Goal: Task Accomplishment & Management: Manage account settings

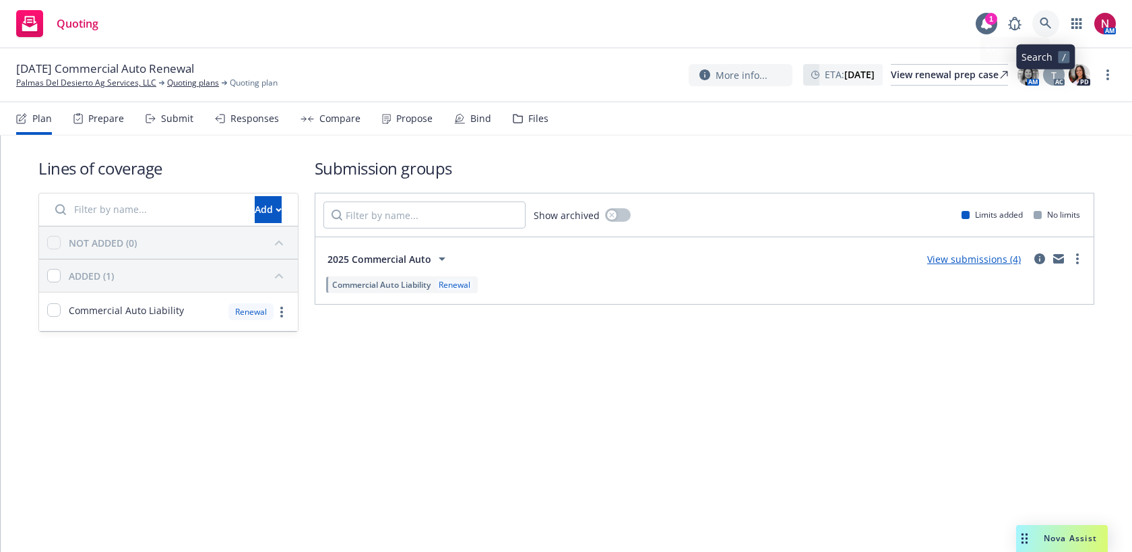
click at [1044, 23] on icon at bounding box center [1046, 24] width 12 height 12
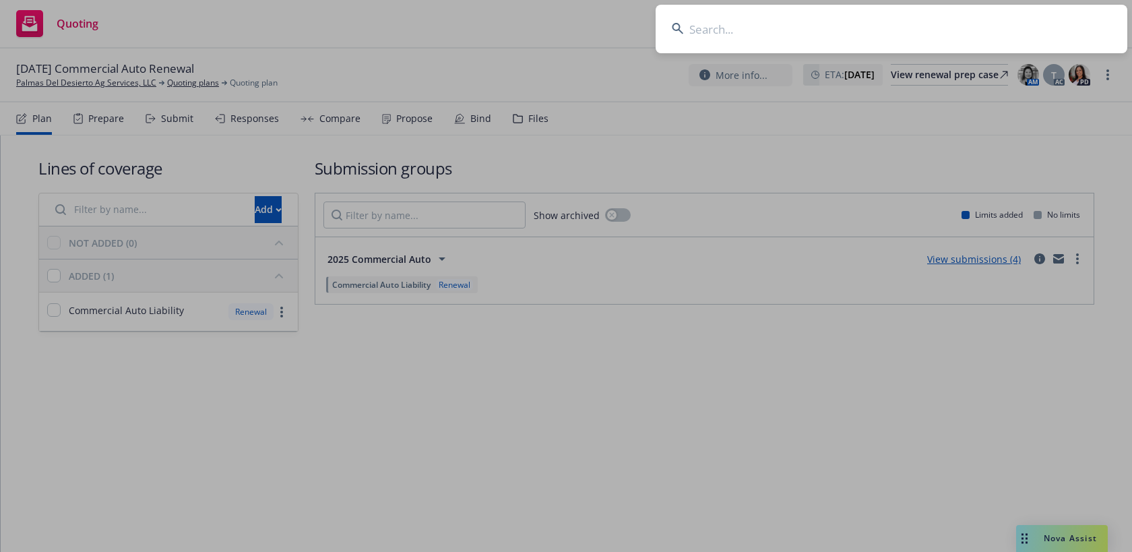
click at [737, 27] on input at bounding box center [892, 29] width 472 height 49
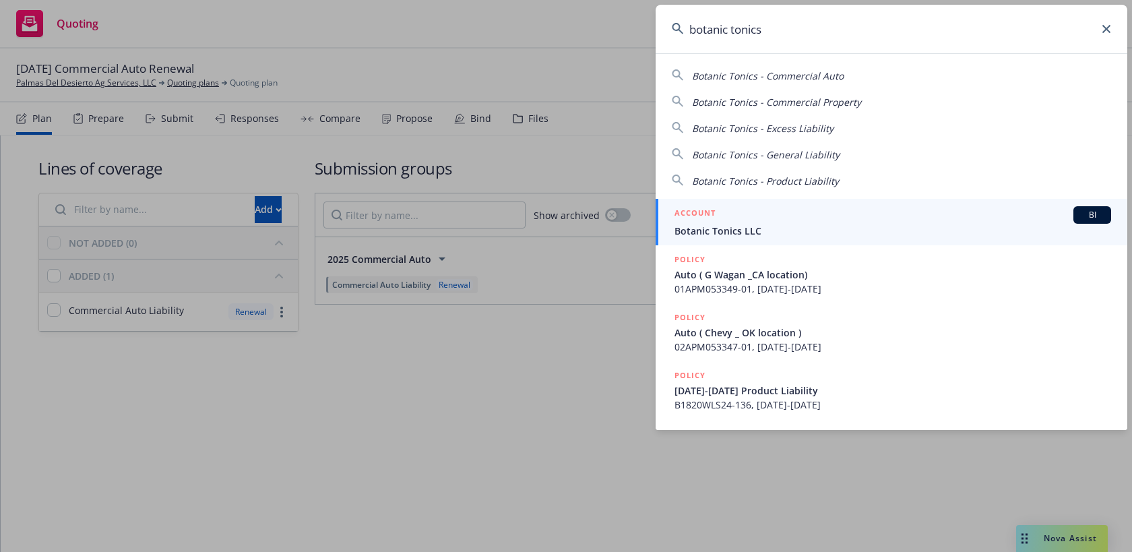
type input "botanic tonics"
click at [737, 228] on span "Botanic Tonics LLC" at bounding box center [893, 231] width 437 height 14
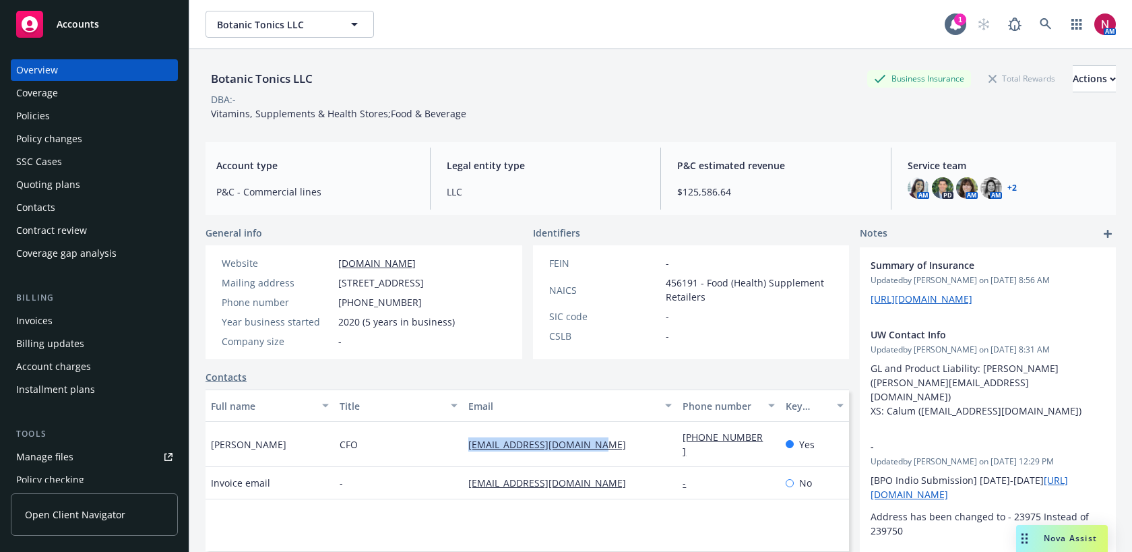
drag, startPoint x: 619, startPoint y: 451, endPoint x: 449, endPoint y: 450, distance: 169.1
click at [449, 450] on div "Sandro Starna CFO sstarna@botanictonics.com 516-369-5064 Yes" at bounding box center [528, 444] width 644 height 45
click at [77, 119] on div "Policies" at bounding box center [94, 116] width 156 height 22
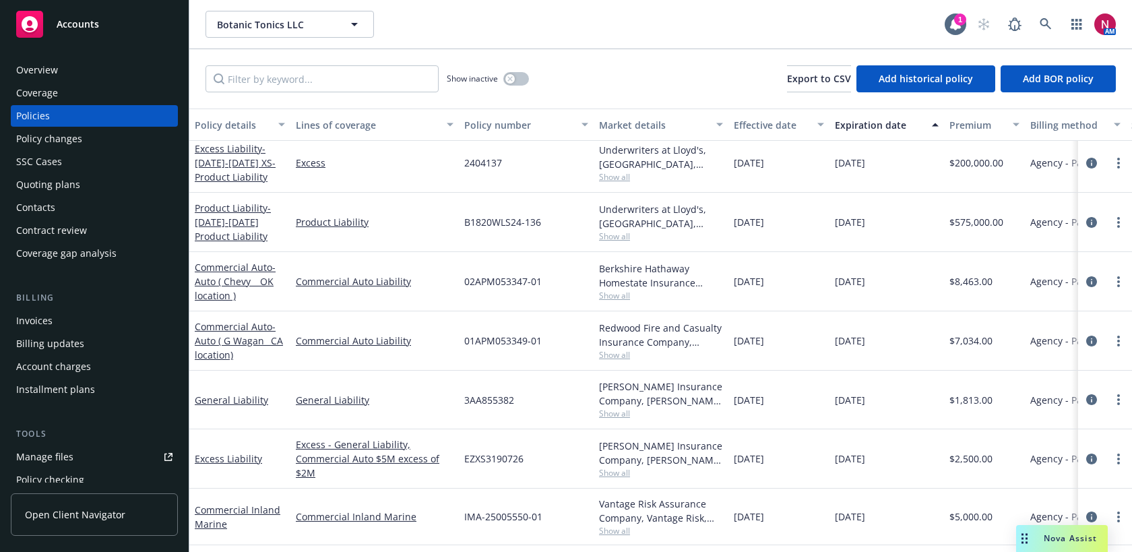
scroll to position [9, 0]
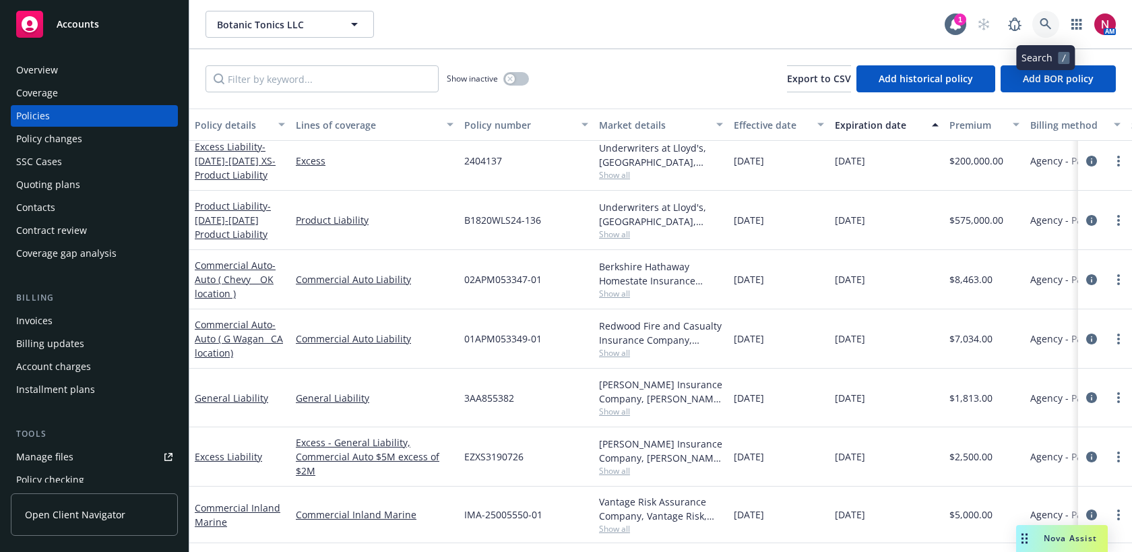
click at [1042, 22] on icon at bounding box center [1046, 24] width 12 height 12
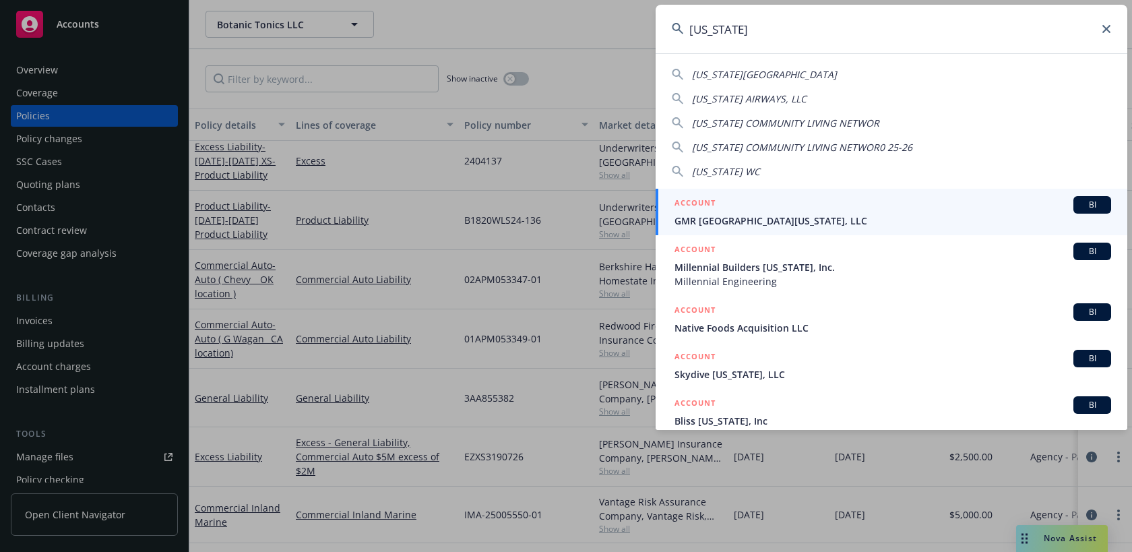
click at [1036, 39] on input "california" at bounding box center [892, 29] width 472 height 49
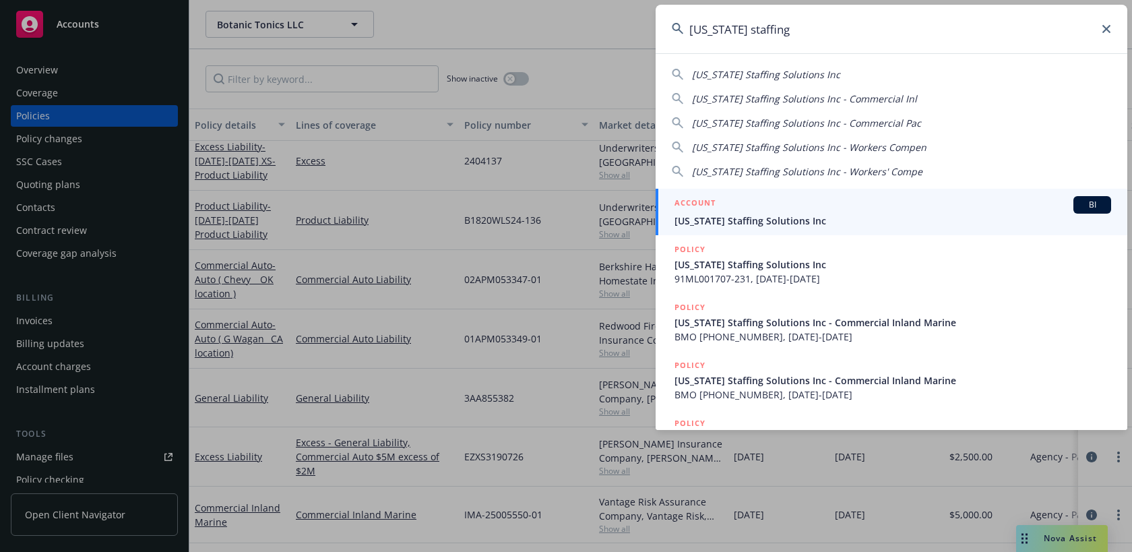
type input "california staffing"
click at [795, 211] on div "ACCOUNT BI" at bounding box center [893, 205] width 437 height 18
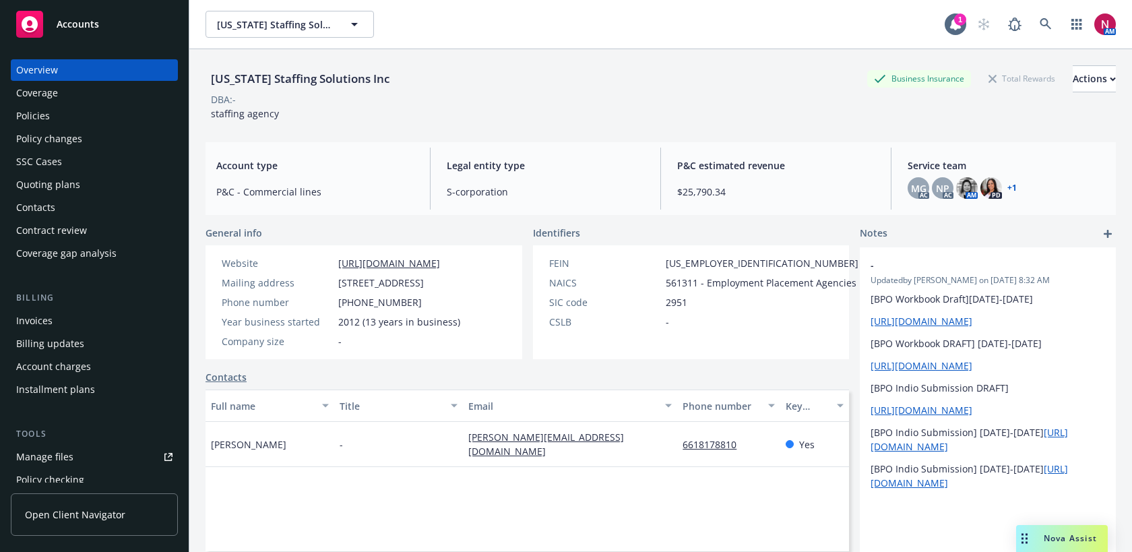
click at [94, 115] on div "Policies" at bounding box center [94, 116] width 156 height 22
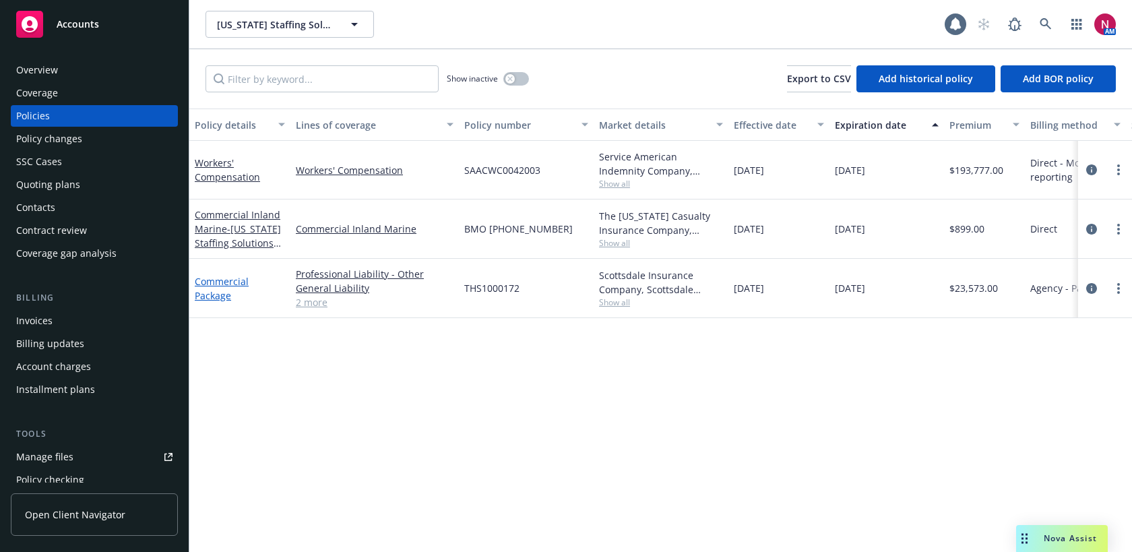
click at [212, 279] on link "Commercial Package" at bounding box center [222, 288] width 54 height 27
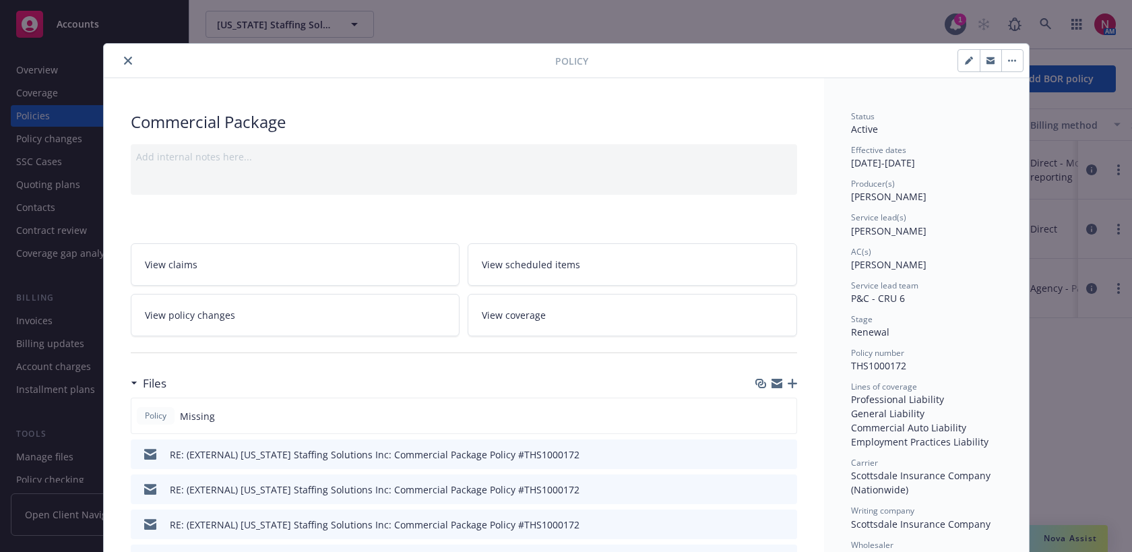
click at [793, 383] on icon "button" at bounding box center [792, 383] width 9 height 9
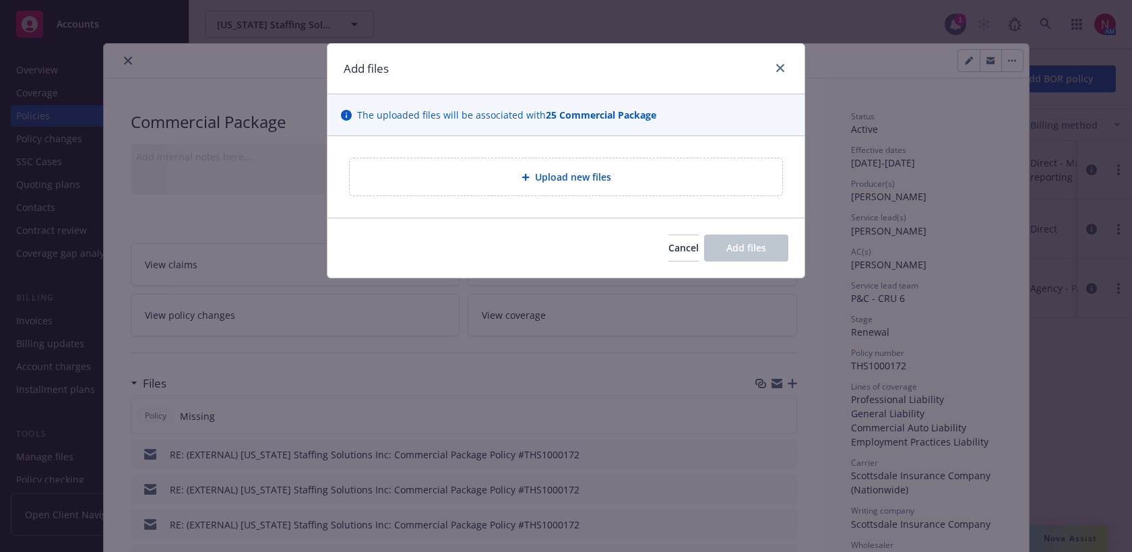
click at [600, 169] on div "Upload new files" at bounding box center [566, 176] width 411 height 15
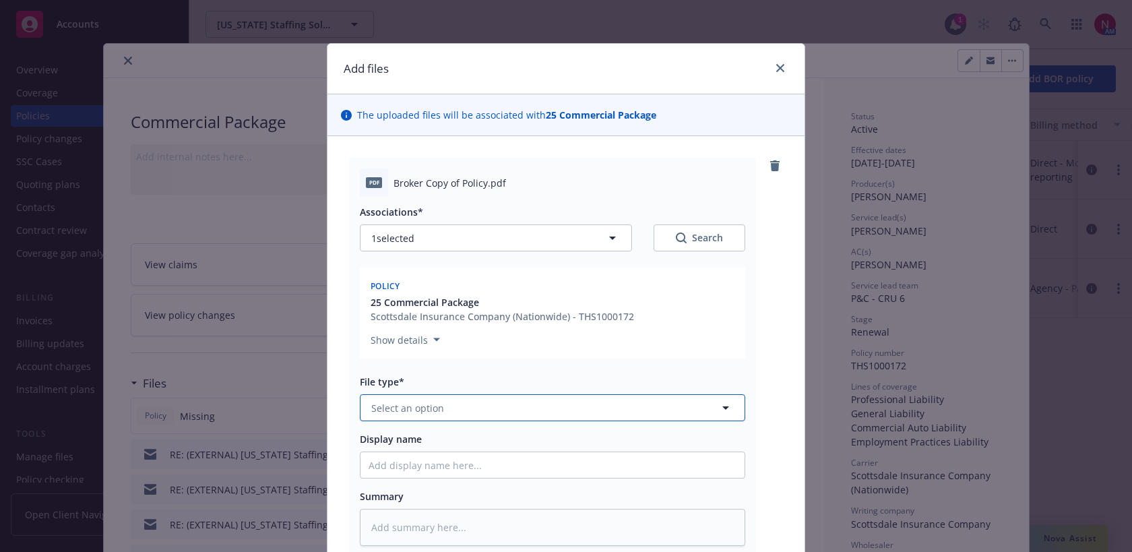
click at [557, 408] on button "Select an option" at bounding box center [552, 407] width 385 height 27
type input "poli"
click at [586, 444] on div "Policy" at bounding box center [553, 445] width 368 height 20
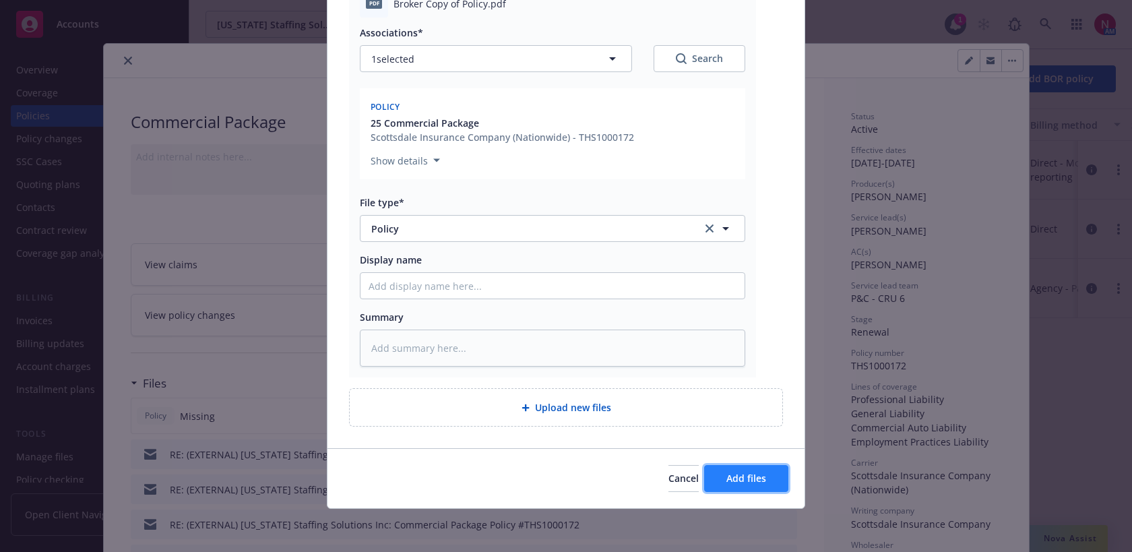
click at [747, 485] on button "Add files" at bounding box center [746, 478] width 84 height 27
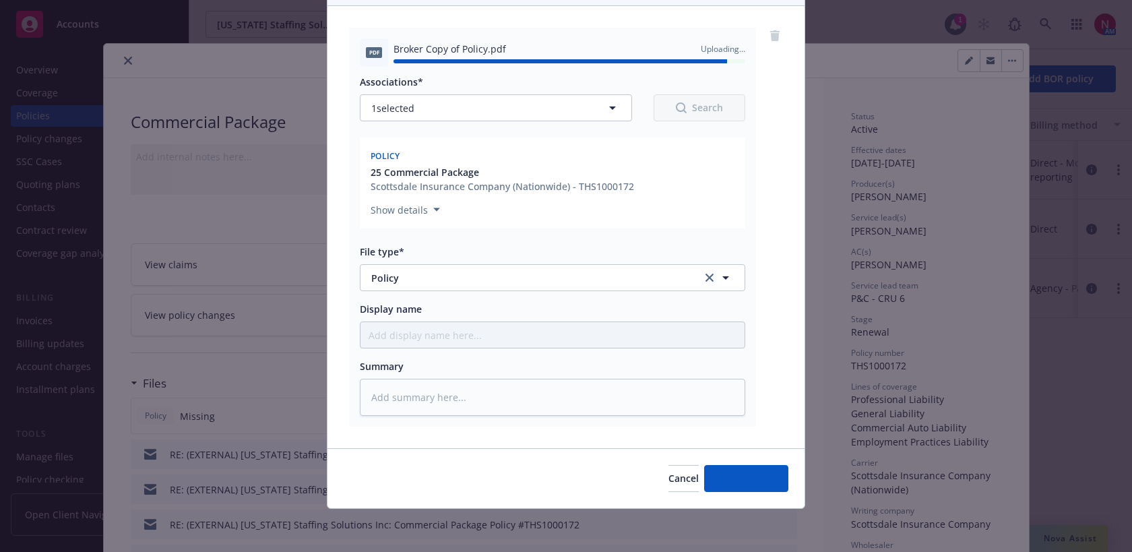
type textarea "x"
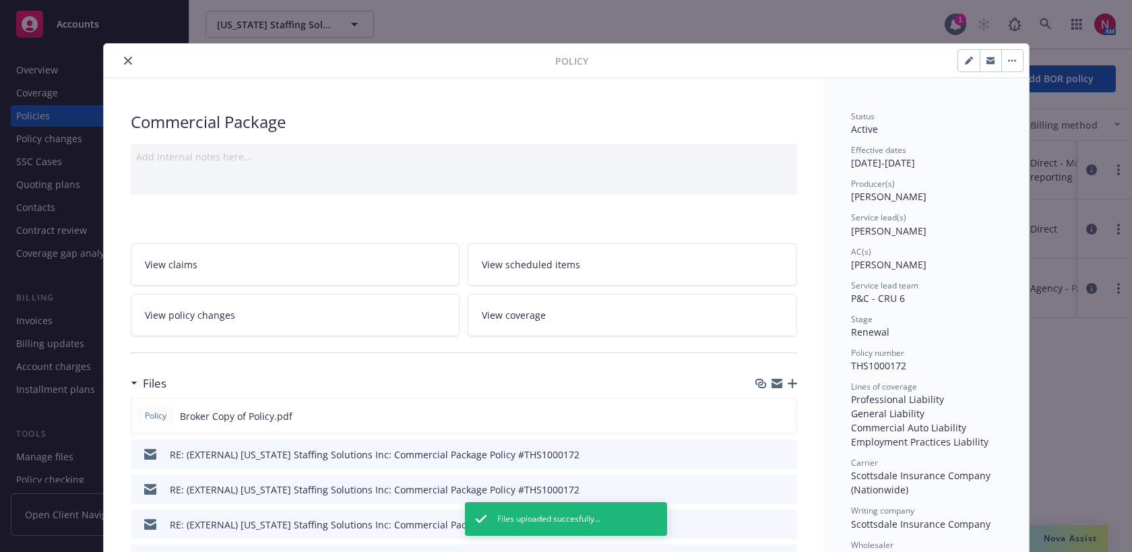
click at [130, 58] on icon "close" at bounding box center [128, 61] width 8 height 8
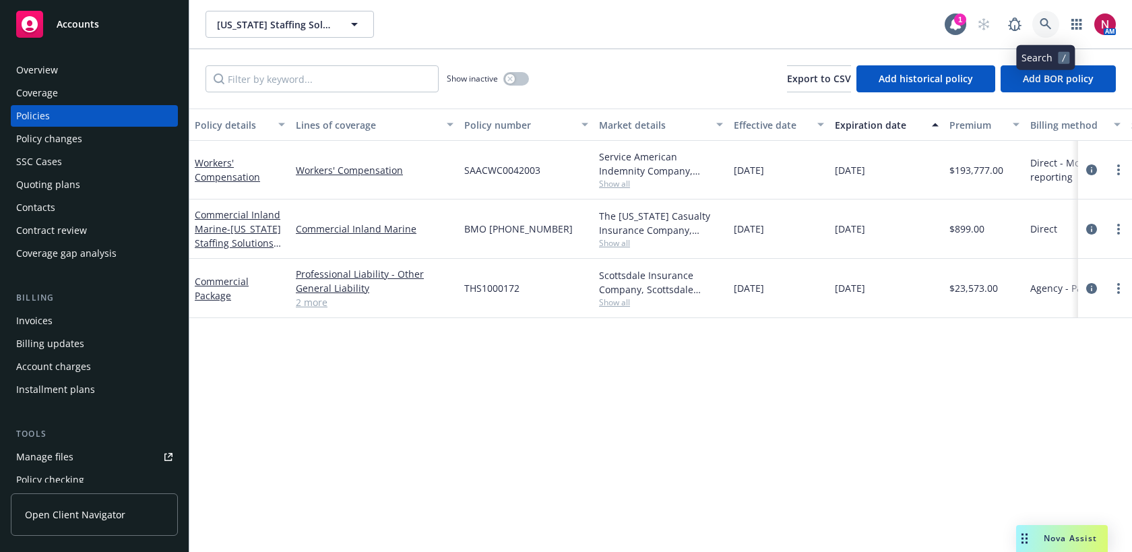
click at [1045, 23] on icon at bounding box center [1046, 24] width 12 height 12
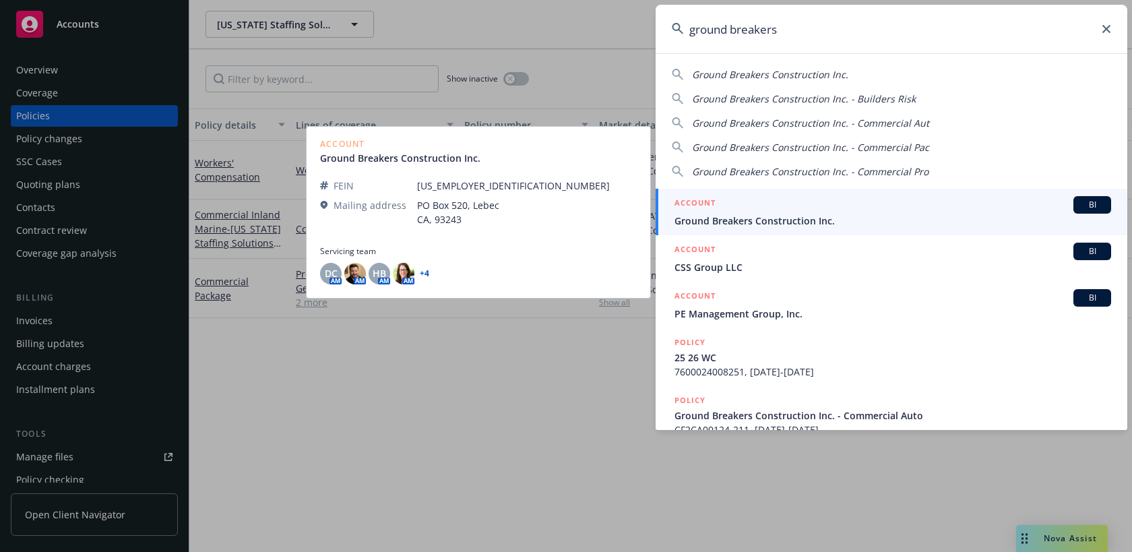
type input "ground breakers"
click at [823, 214] on span "Ground Breakers Construction Inc." at bounding box center [893, 221] width 437 height 14
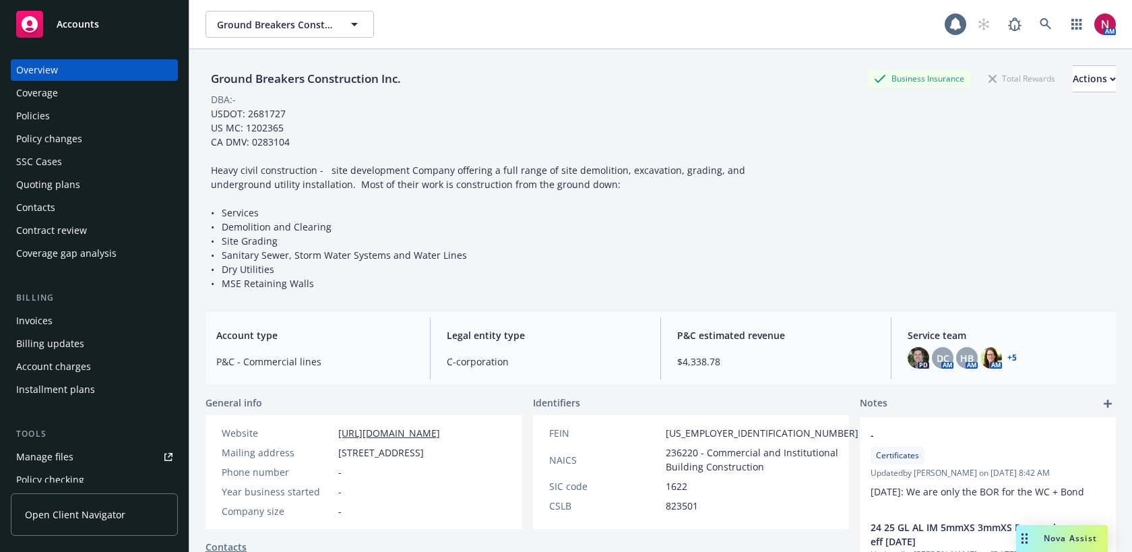
scroll to position [372, 0]
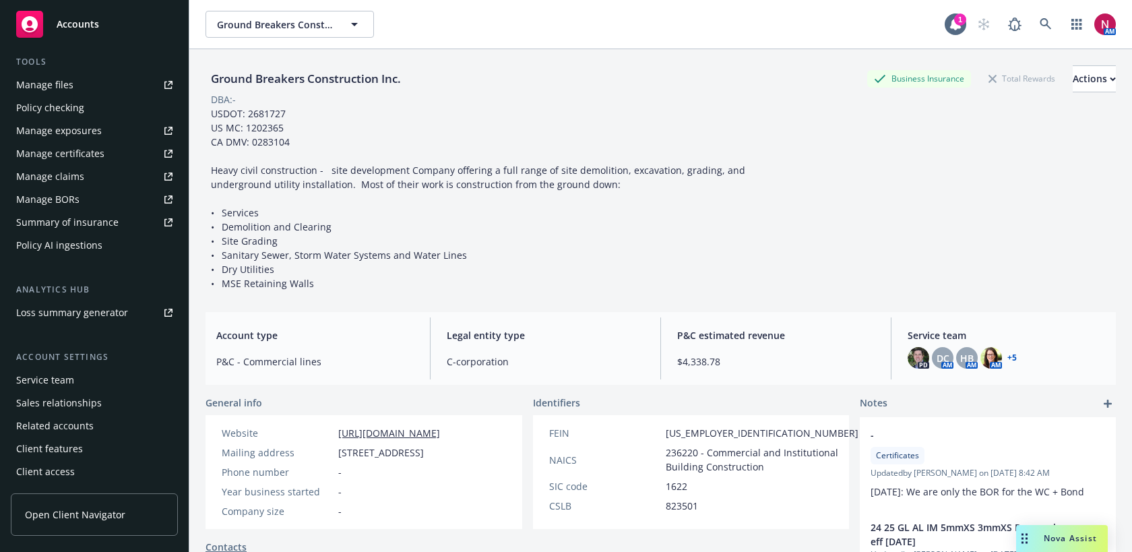
click at [59, 376] on div "Service team" at bounding box center [45, 380] width 58 height 22
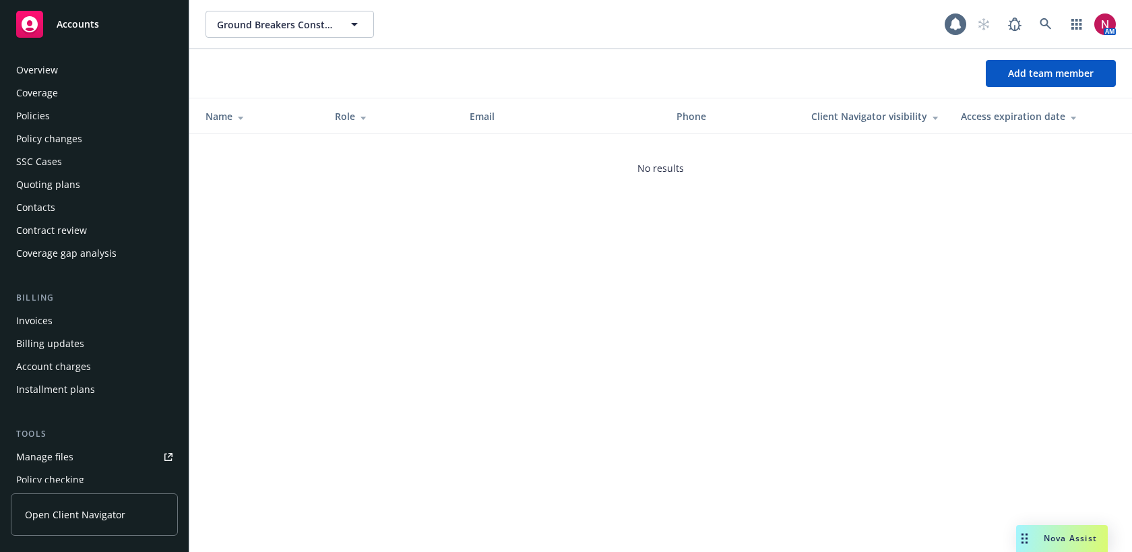
scroll to position [372, 0]
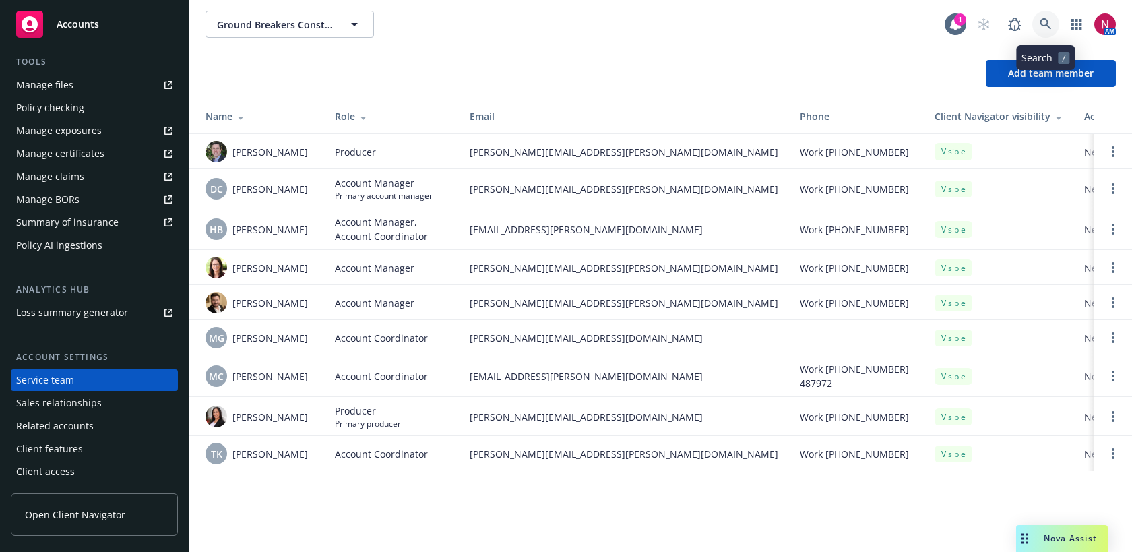
click at [1051, 20] on icon at bounding box center [1046, 24] width 12 height 12
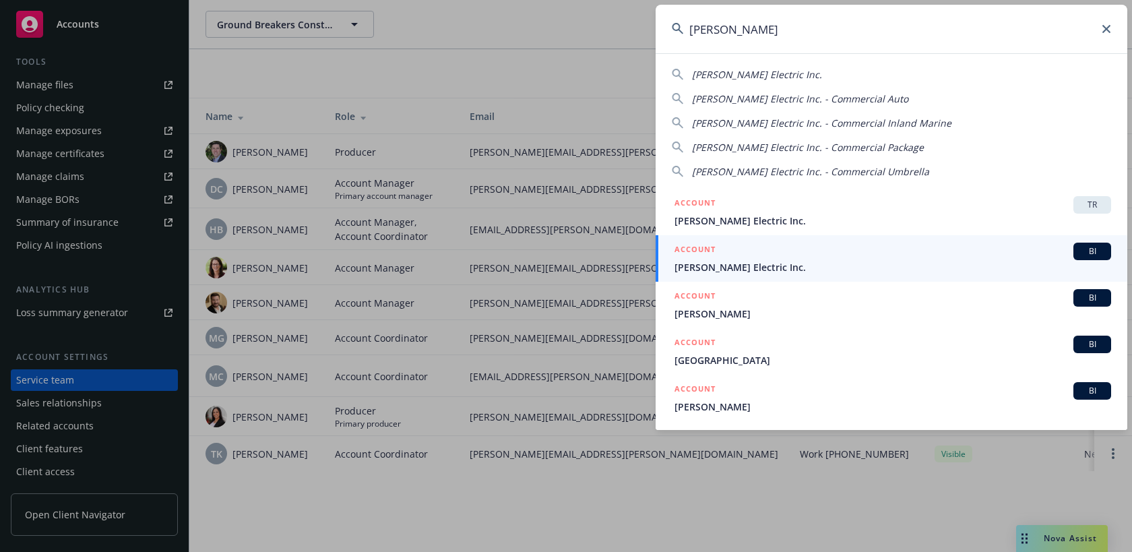
drag, startPoint x: 850, startPoint y: 29, endPoint x: 610, endPoint y: 29, distance: 239.9
click at [610, 29] on div "barden Barden Electric Inc. Barden Electric Inc. - Commercial Auto Barden Elect…" at bounding box center [566, 276] width 1132 height 552
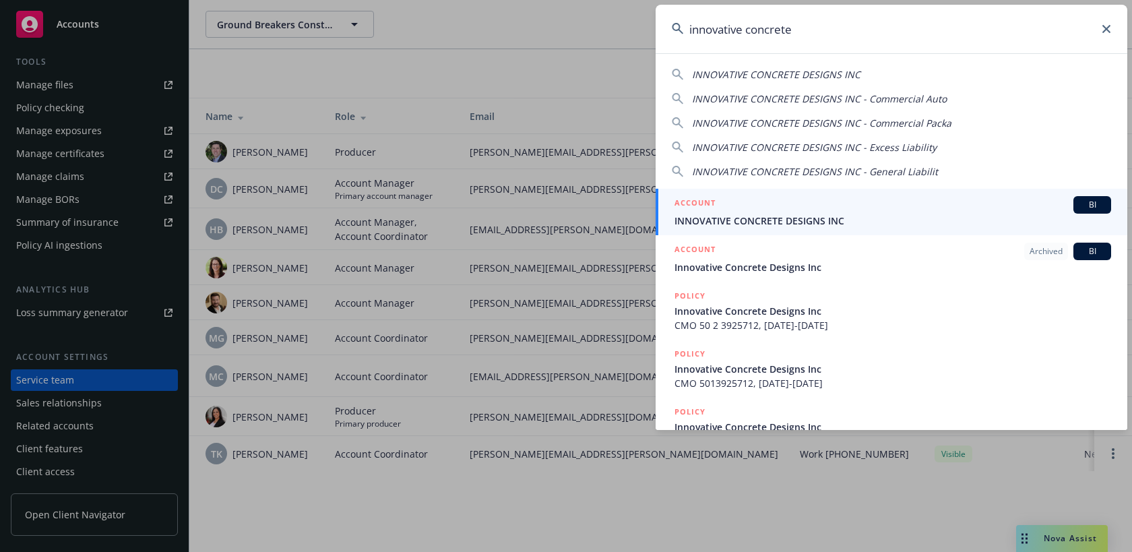
drag, startPoint x: 842, startPoint y: 35, endPoint x: 646, endPoint y: 20, distance: 196.7
click at [646, 20] on div "innovative concrete INNOVATIVE CONCRETE DESIGNS INC INNOVATIVE CONCRETE DESIGNS…" at bounding box center [566, 276] width 1132 height 552
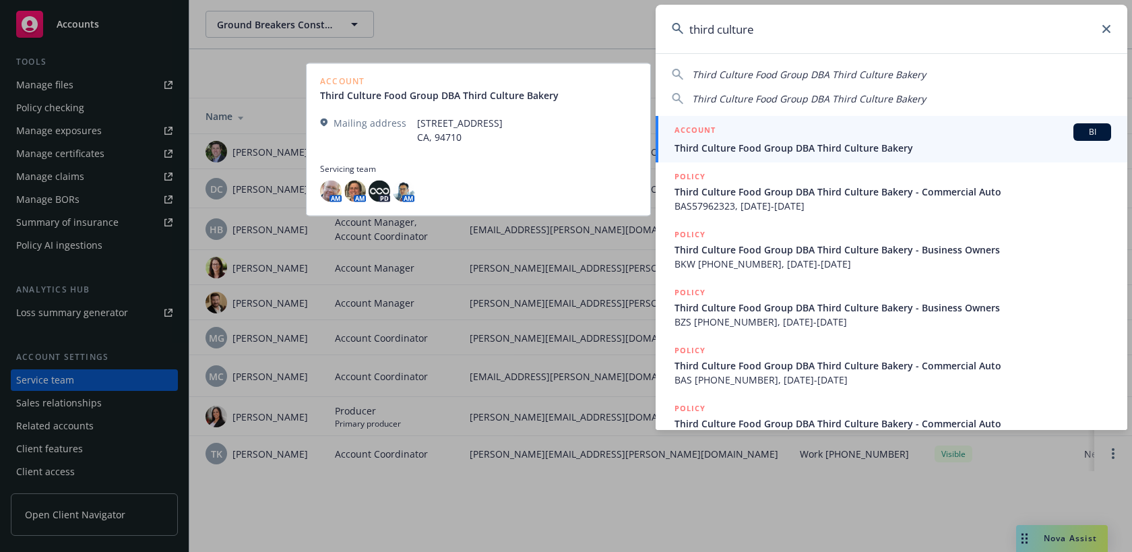
type input "third culture"
click at [753, 136] on div "ACCOUNT BI" at bounding box center [893, 132] width 437 height 18
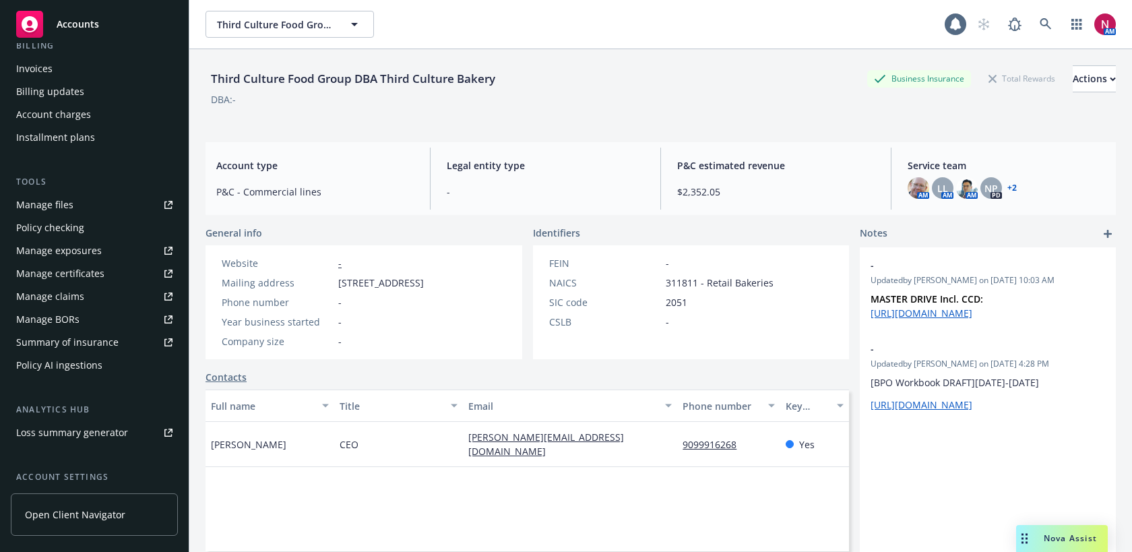
scroll to position [372, 0]
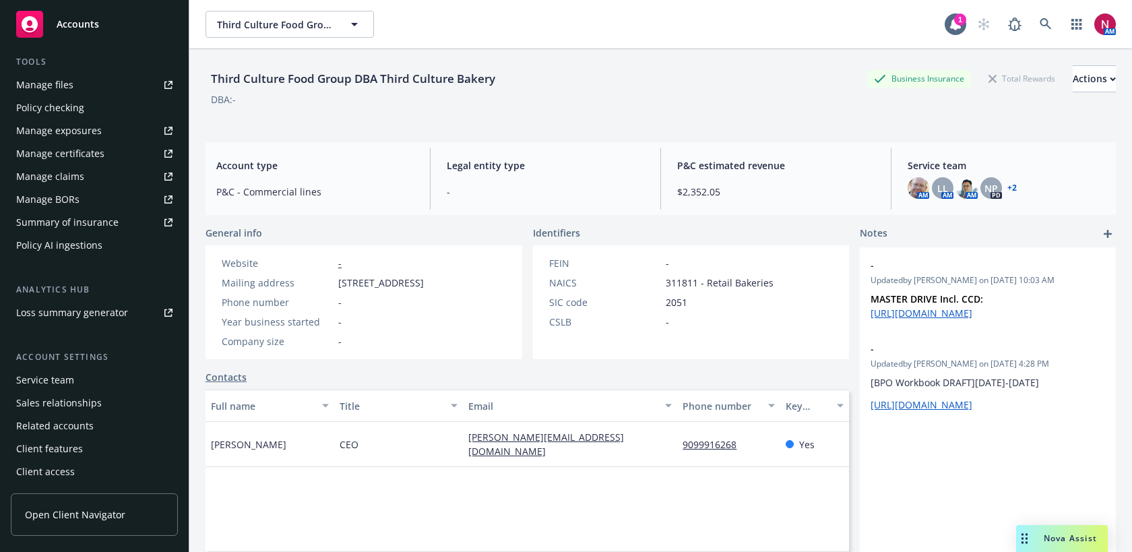
click at [75, 379] on div "Service team" at bounding box center [94, 380] width 156 height 22
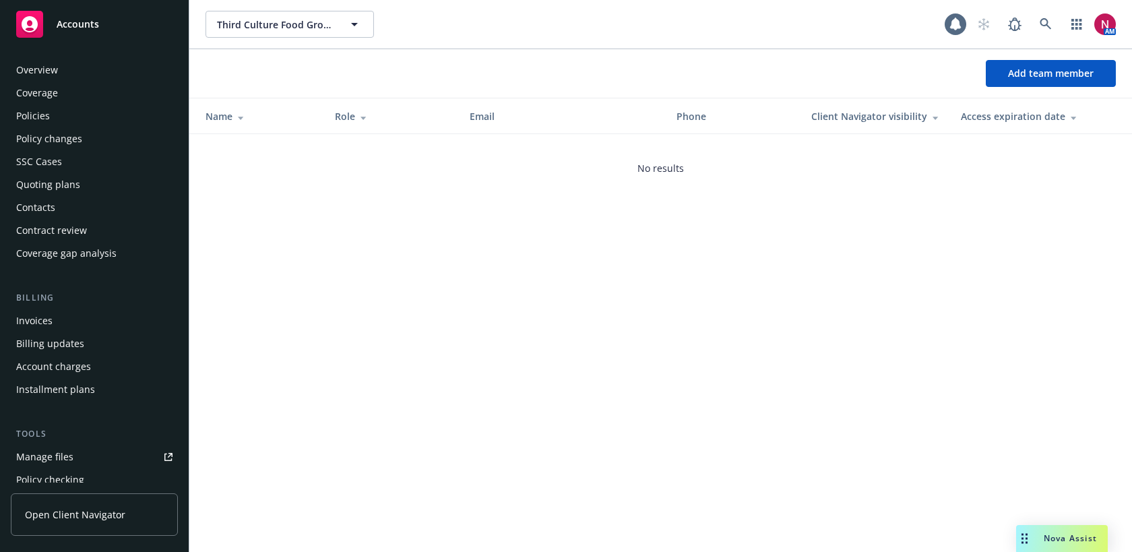
scroll to position [372, 0]
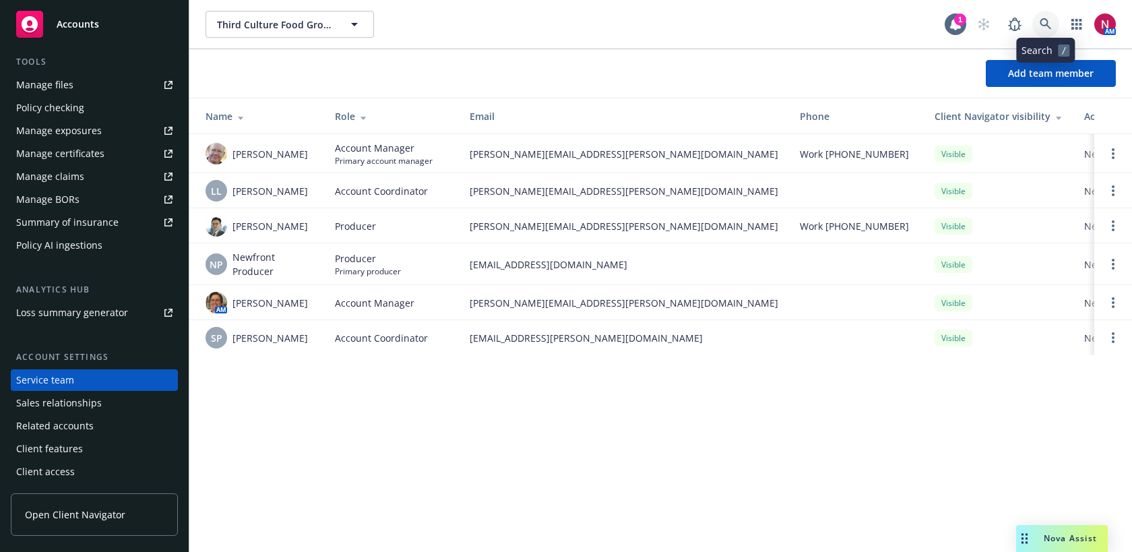
click at [1050, 24] on icon at bounding box center [1046, 24] width 12 height 12
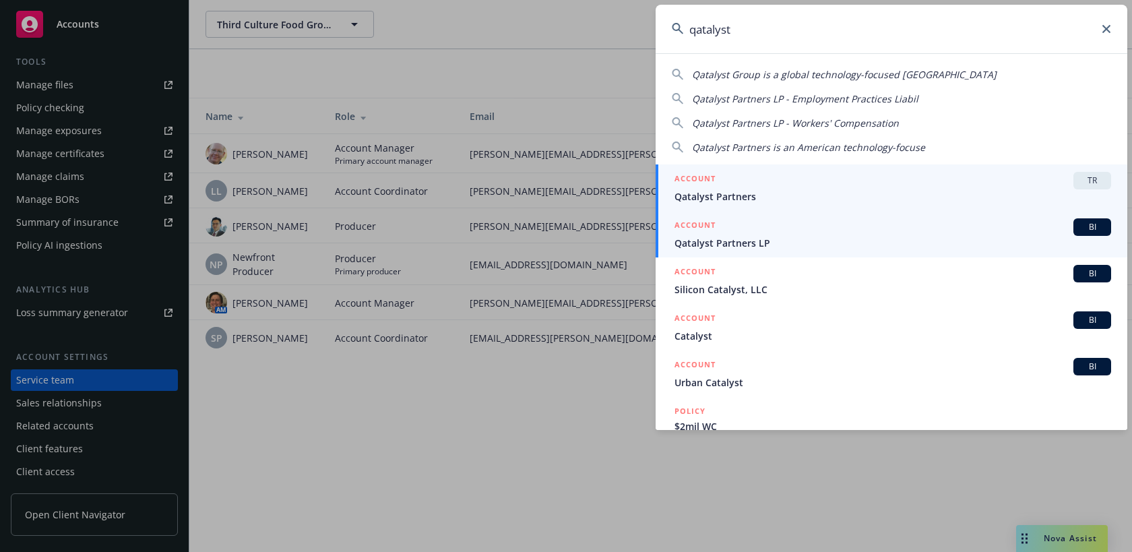
type input "qatalyst"
click at [833, 243] on span "Qatalyst Partners LP" at bounding box center [893, 243] width 437 height 14
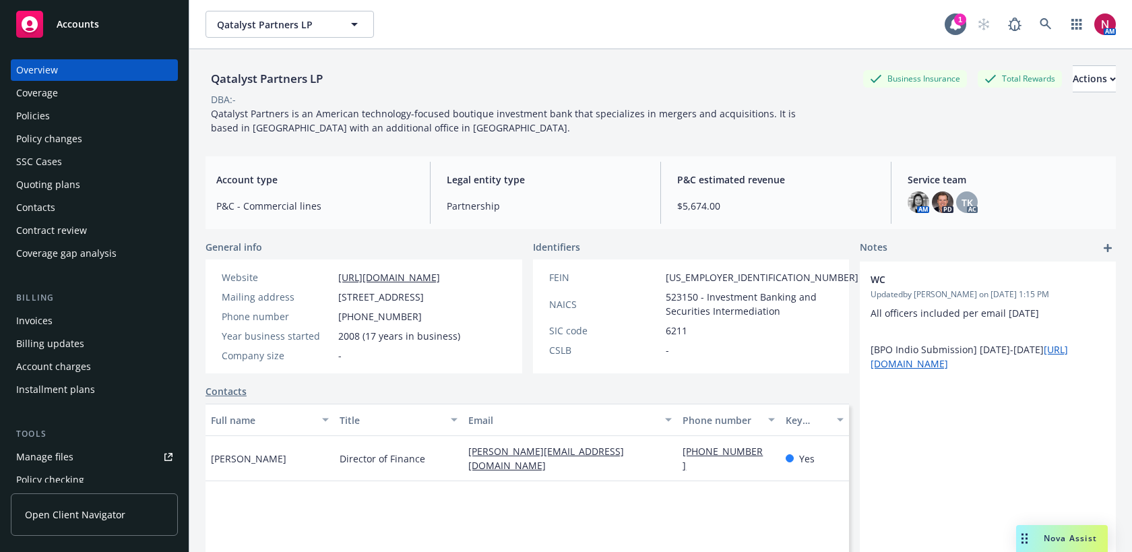
click at [61, 182] on div "Quoting plans" at bounding box center [48, 185] width 64 height 22
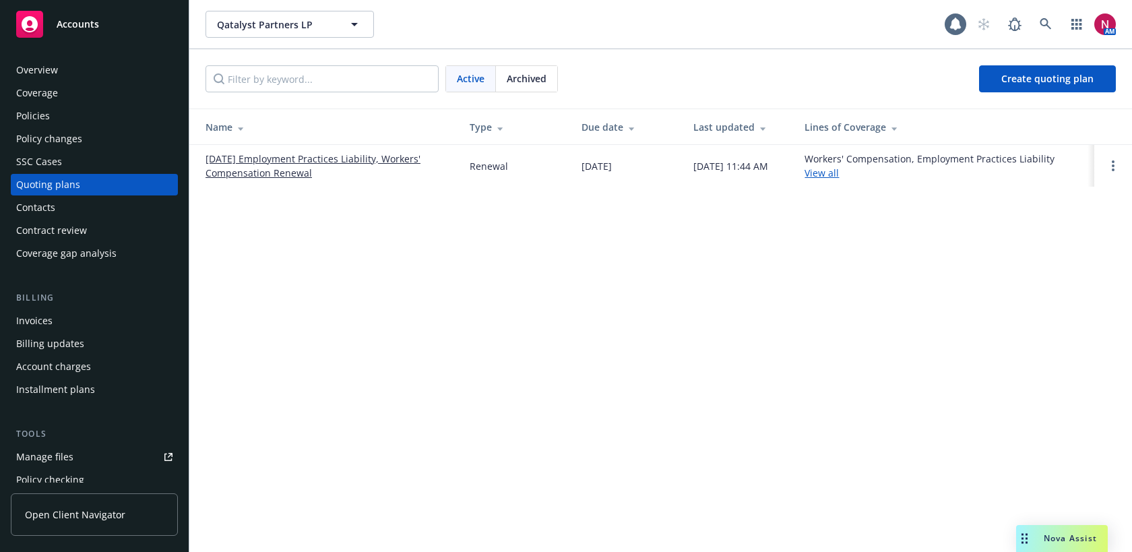
click at [265, 156] on link "01/01/26 Employment Practices Liability, Workers' Compensation Renewal" at bounding box center [327, 166] width 243 height 28
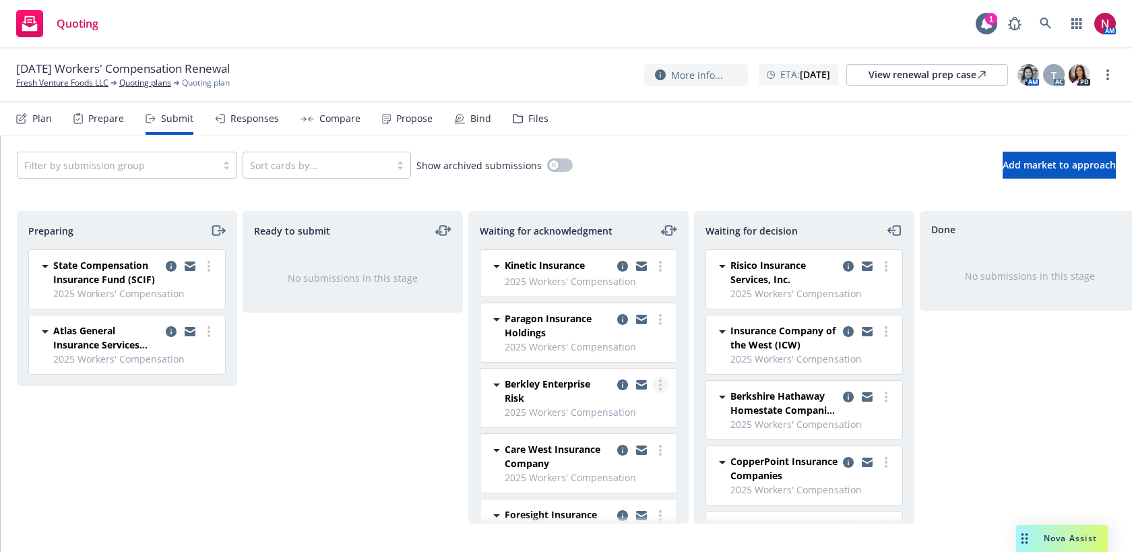
click at [660, 382] on icon "more" at bounding box center [660, 384] width 3 height 11
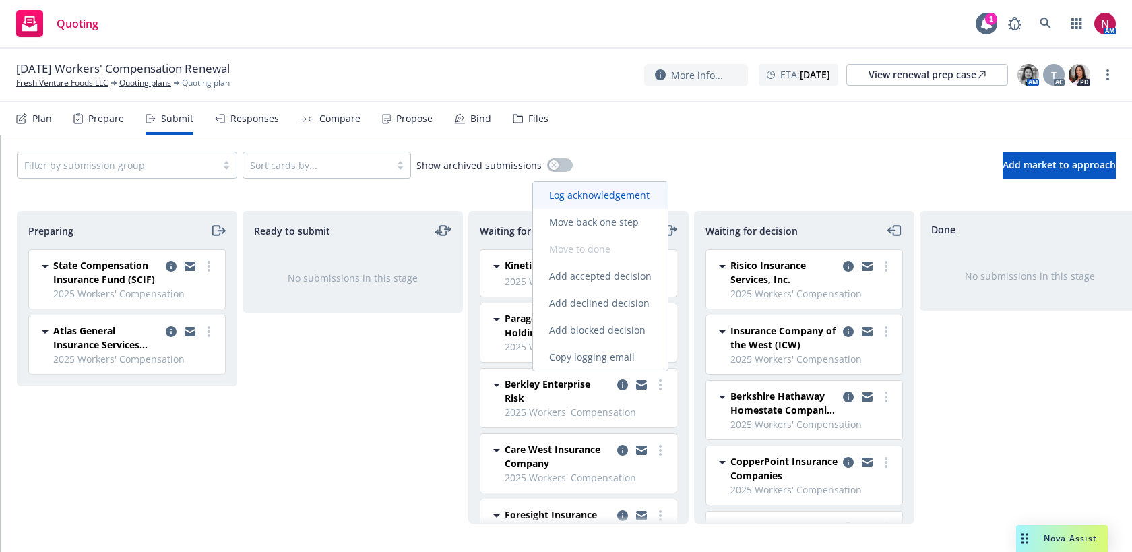
click at [619, 200] on span "Log acknowledgement" at bounding box center [599, 195] width 133 height 13
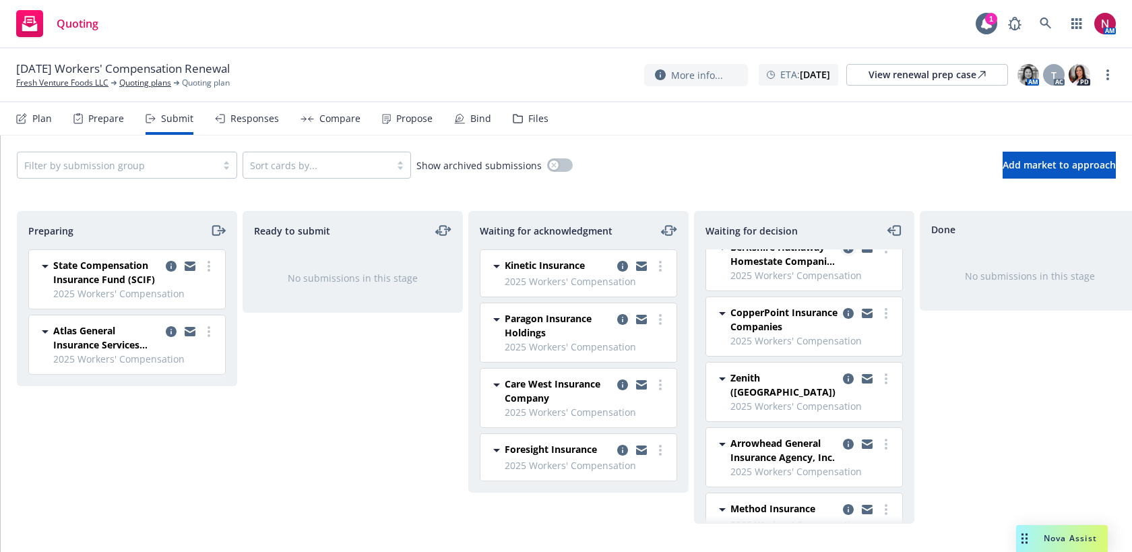
scroll to position [284, 0]
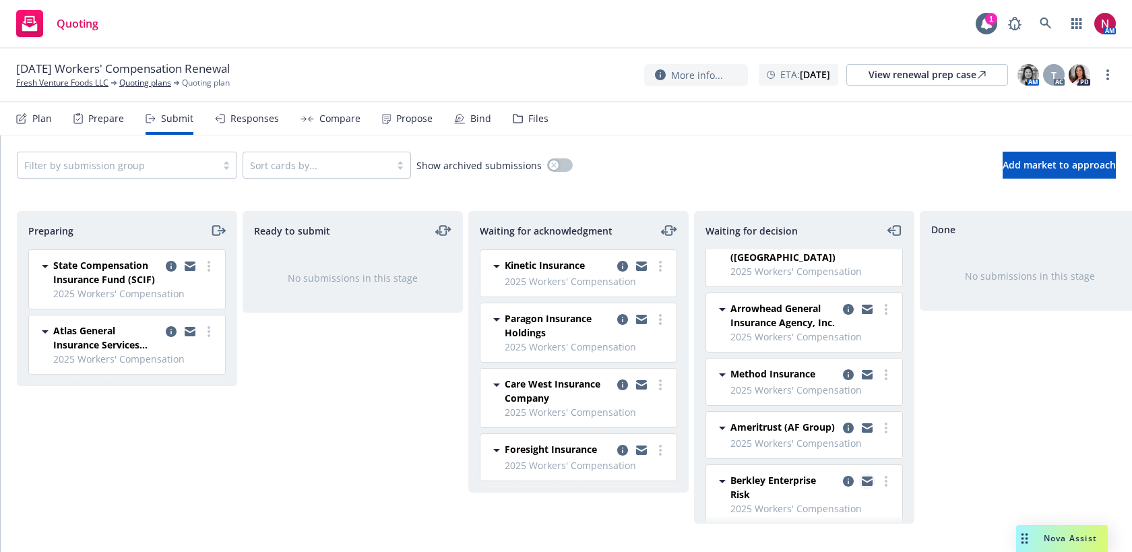
click at [870, 476] on icon "copy logging email" at bounding box center [867, 480] width 11 height 9
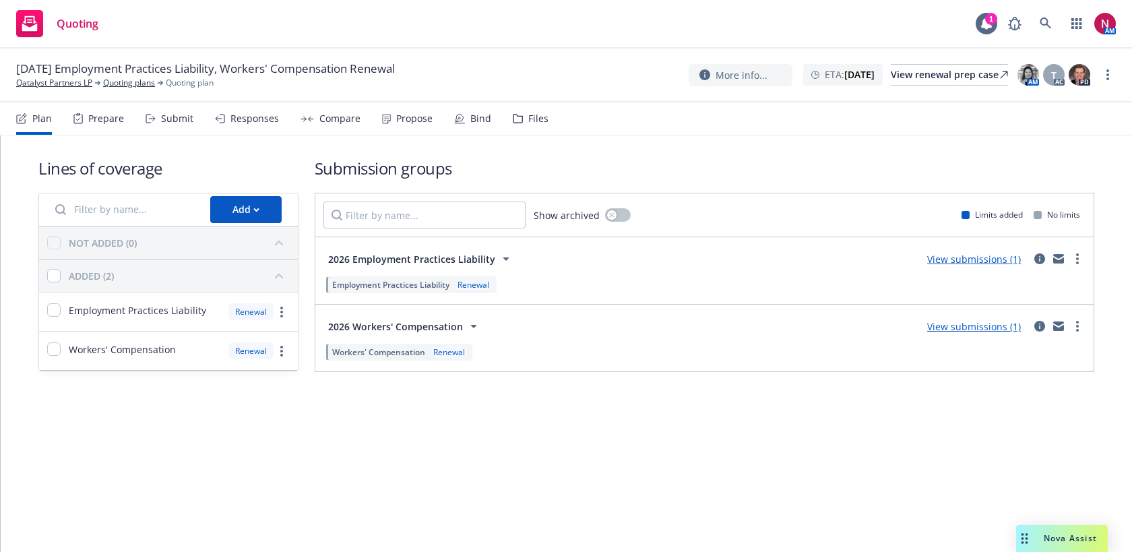
click at [522, 123] on div "Files" at bounding box center [531, 118] width 36 height 32
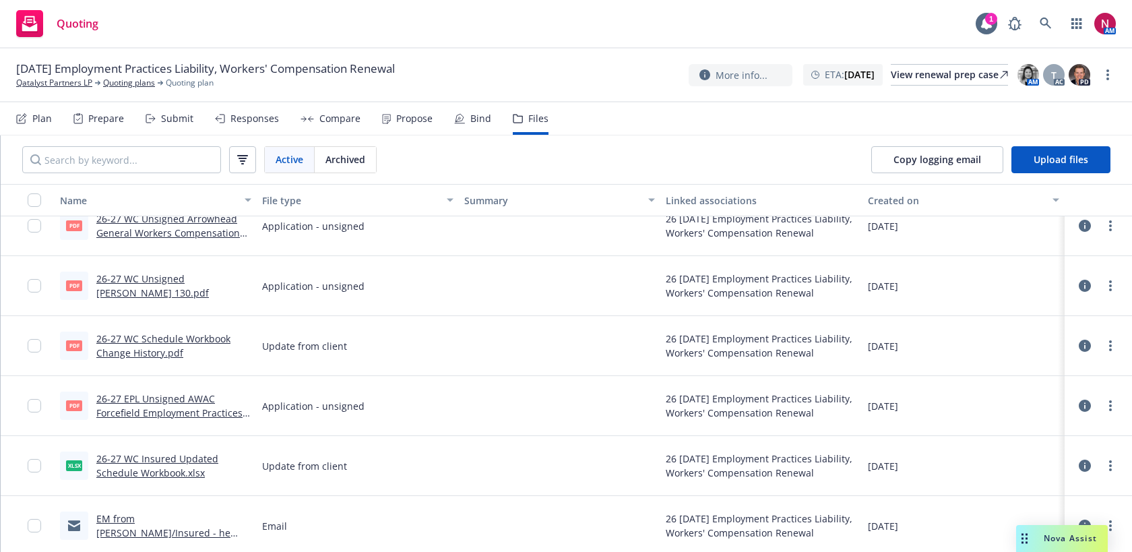
scroll to position [203, 0]
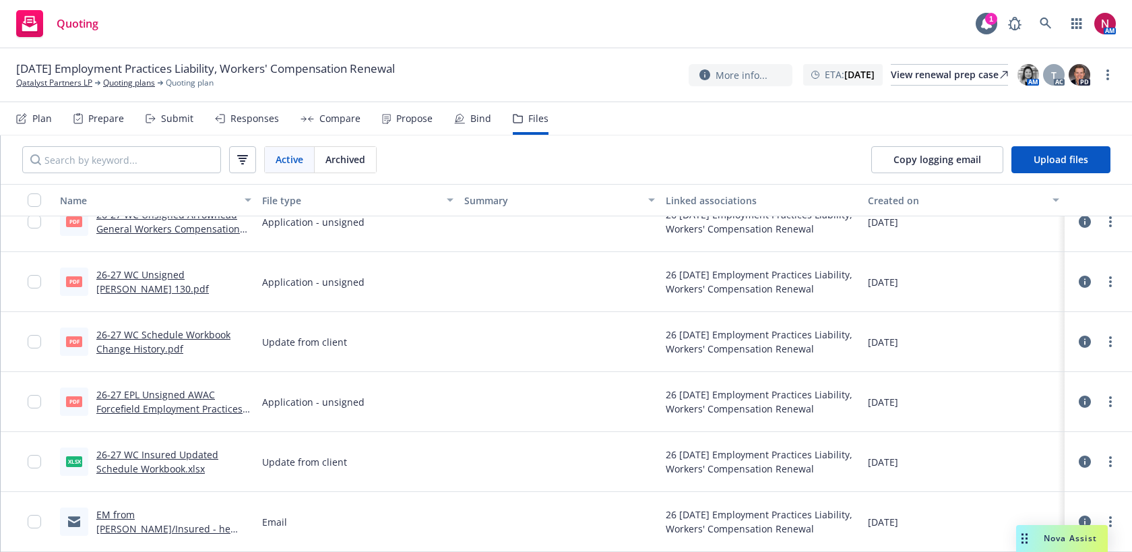
click at [192, 410] on link "26-27 EPL Unsigned AWAC Forcefield Employment Practices Liability Application.p…" at bounding box center [169, 408] width 146 height 41
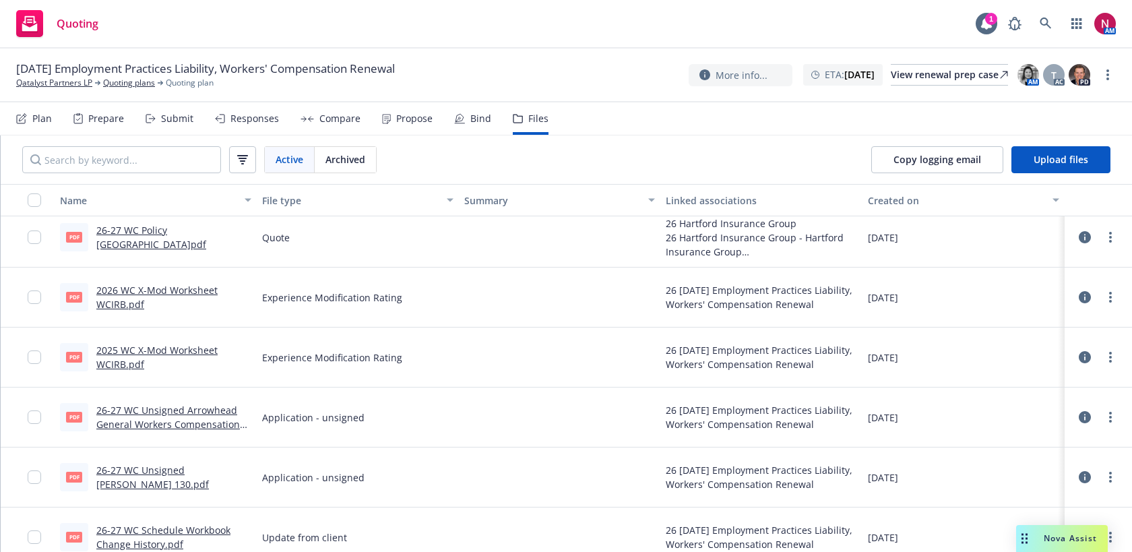
scroll to position [0, 0]
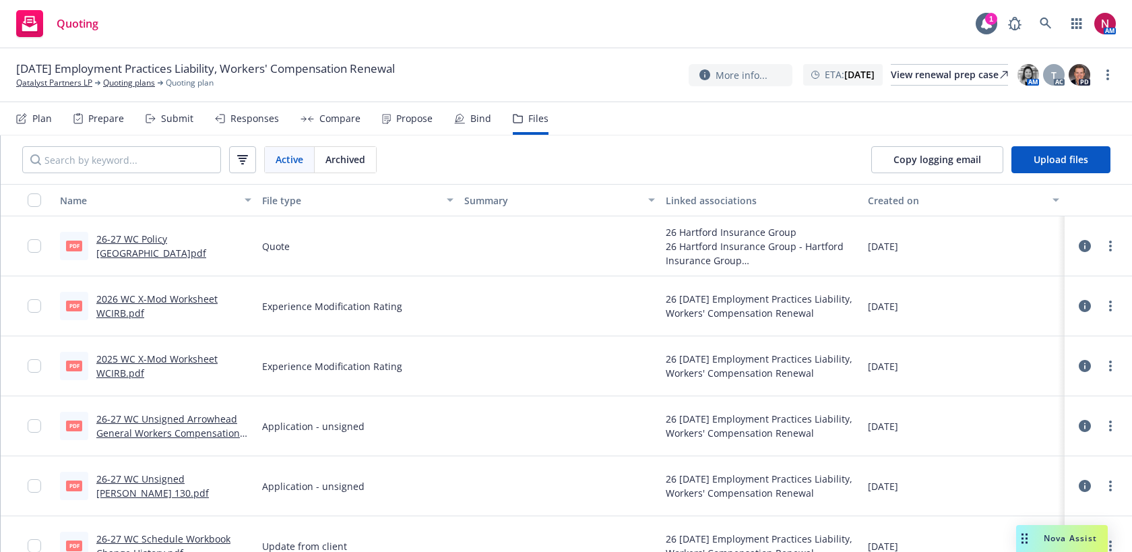
click at [240, 119] on div "Responses" at bounding box center [254, 118] width 49 height 11
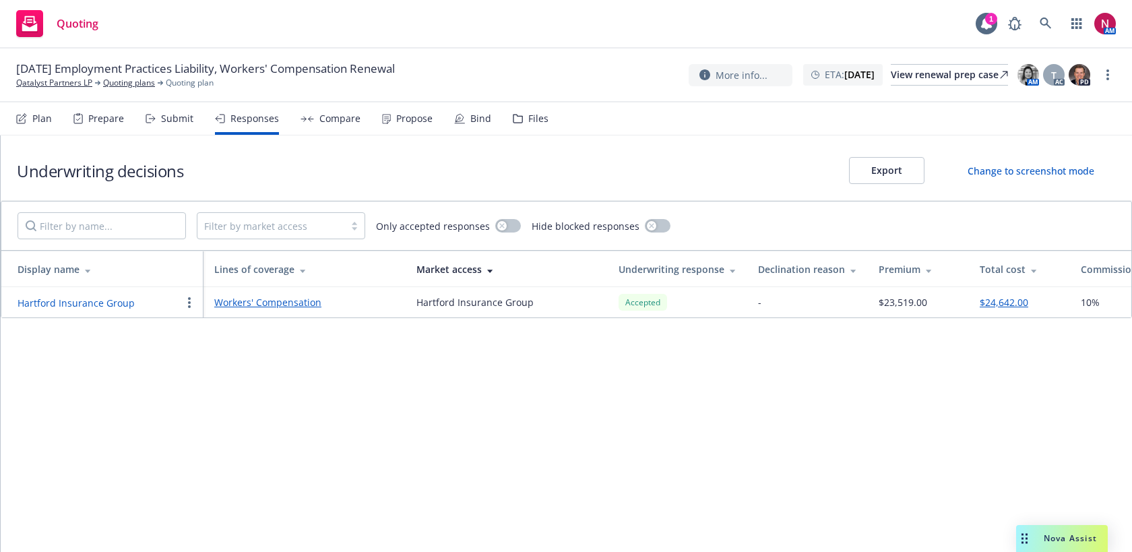
click at [181, 124] on div "Submit" at bounding box center [177, 118] width 32 height 11
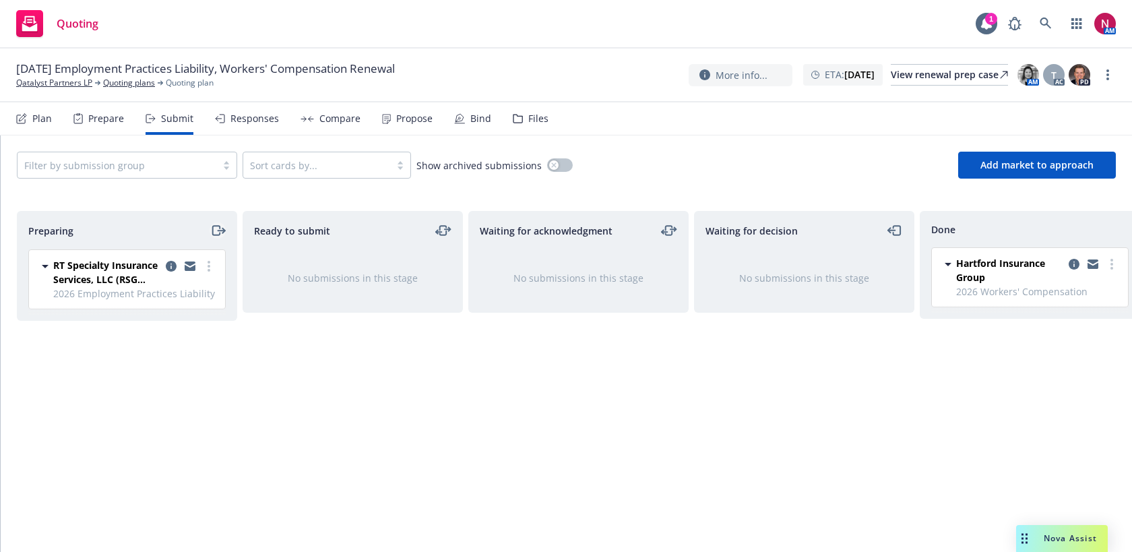
click at [217, 226] on icon "moveRight" at bounding box center [215, 230] width 7 height 9
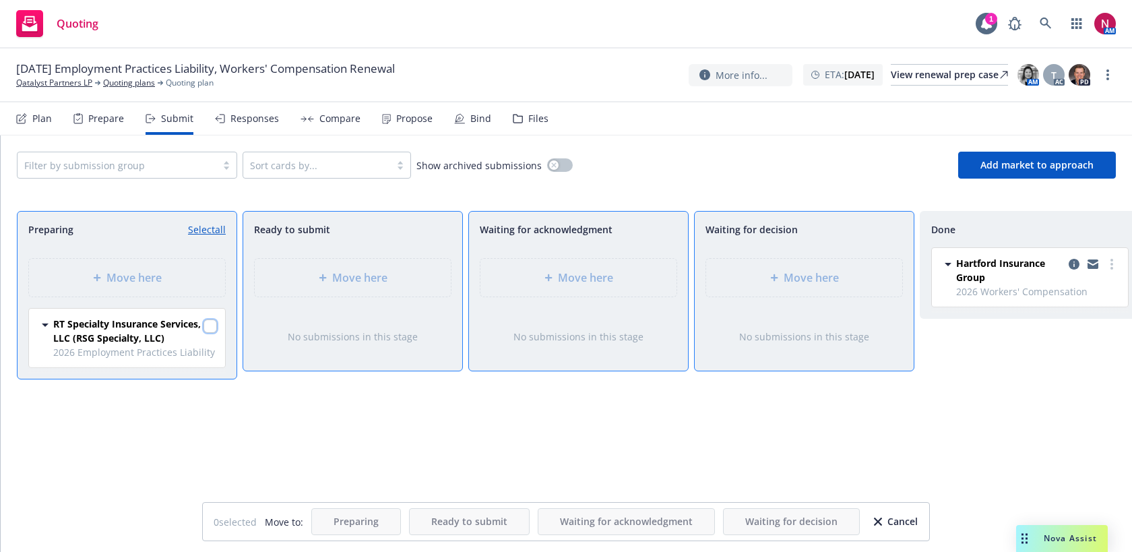
click at [204, 325] on input "checkbox" at bounding box center [210, 325] width 13 height 13
checkbox input "true"
click at [737, 284] on div "Move here" at bounding box center [804, 278] width 175 height 16
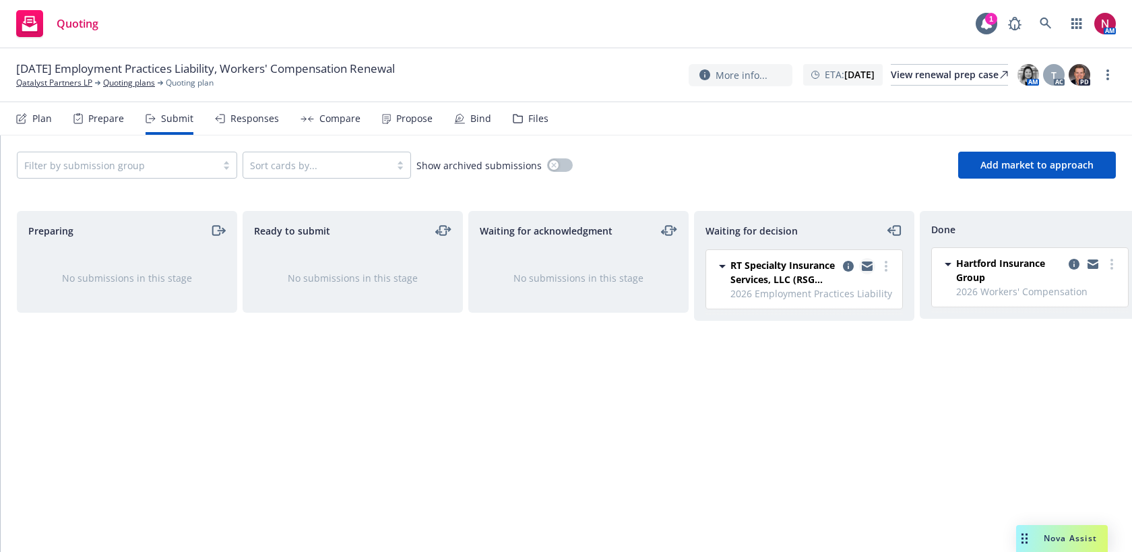
click at [864, 268] on icon "copy logging email" at bounding box center [867, 268] width 11 height 6
click at [1036, 20] on link at bounding box center [1045, 23] width 27 height 27
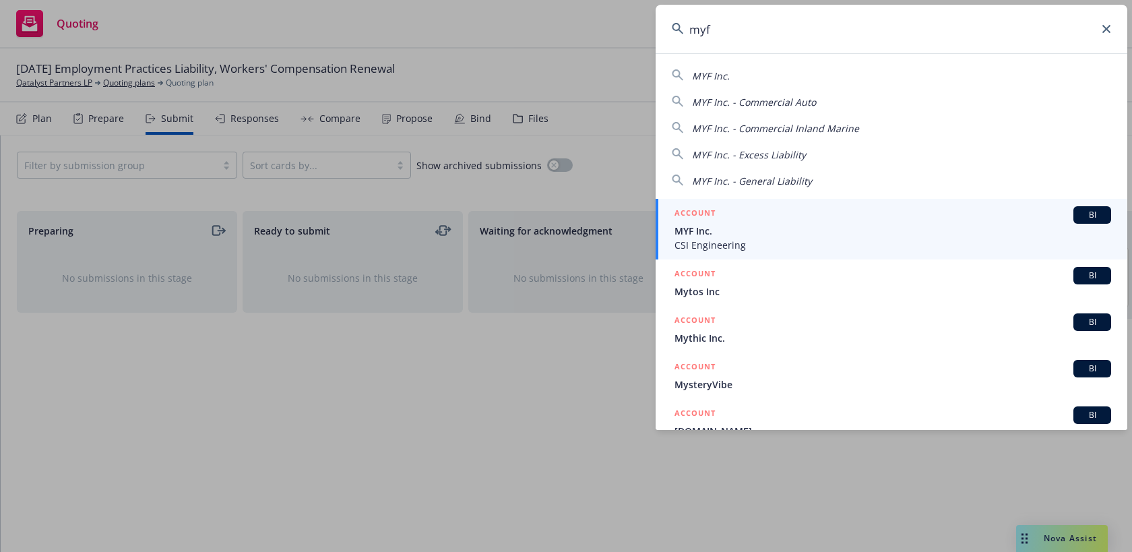
type input "myf"
click at [795, 222] on div "ACCOUNT BI" at bounding box center [893, 215] width 437 height 18
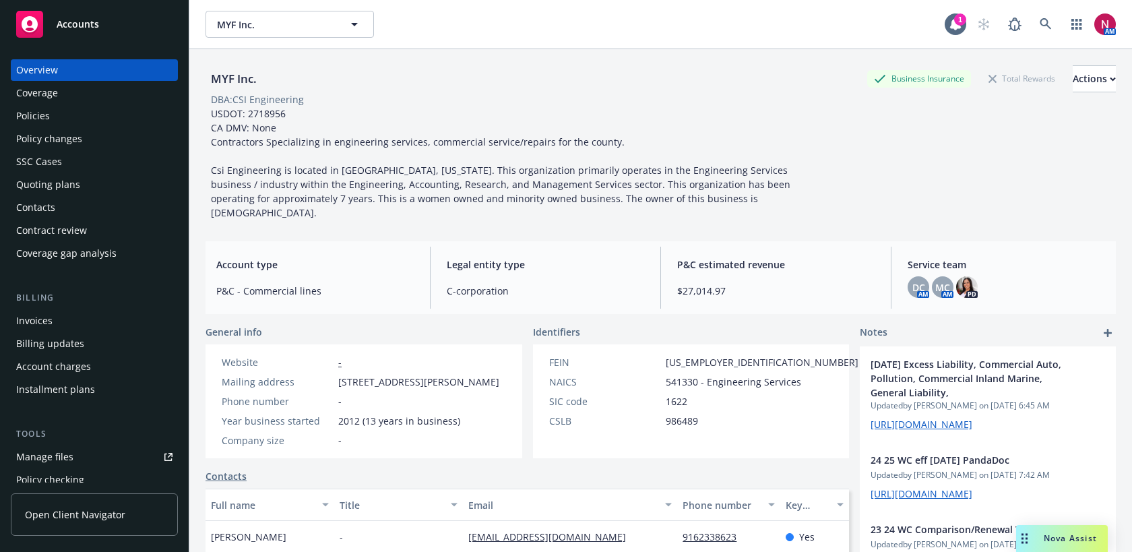
click at [49, 317] on div "Invoices" at bounding box center [34, 321] width 36 height 22
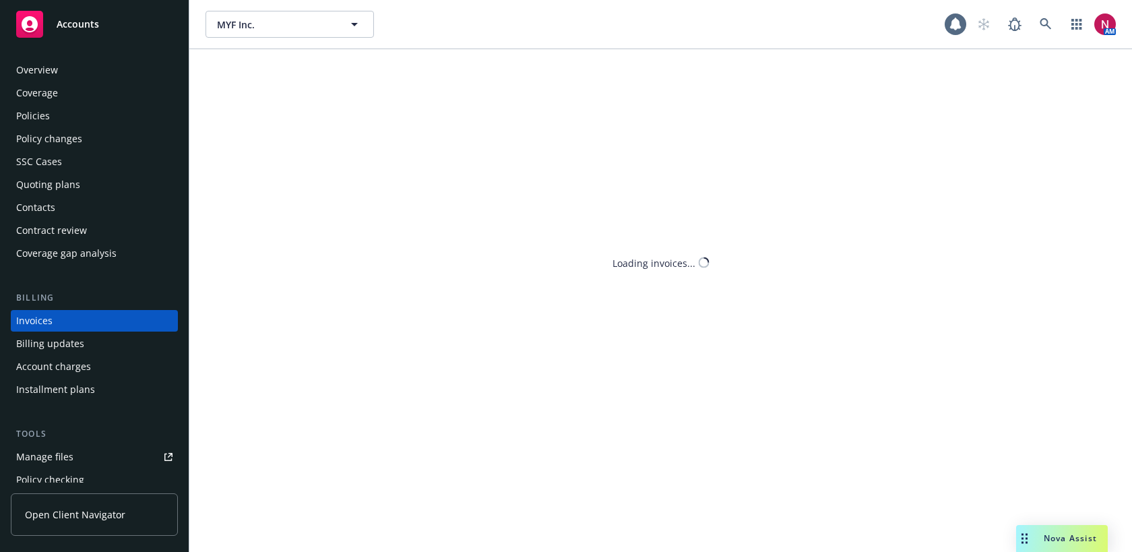
scroll to position [23, 0]
